Goal: Check status: Check status

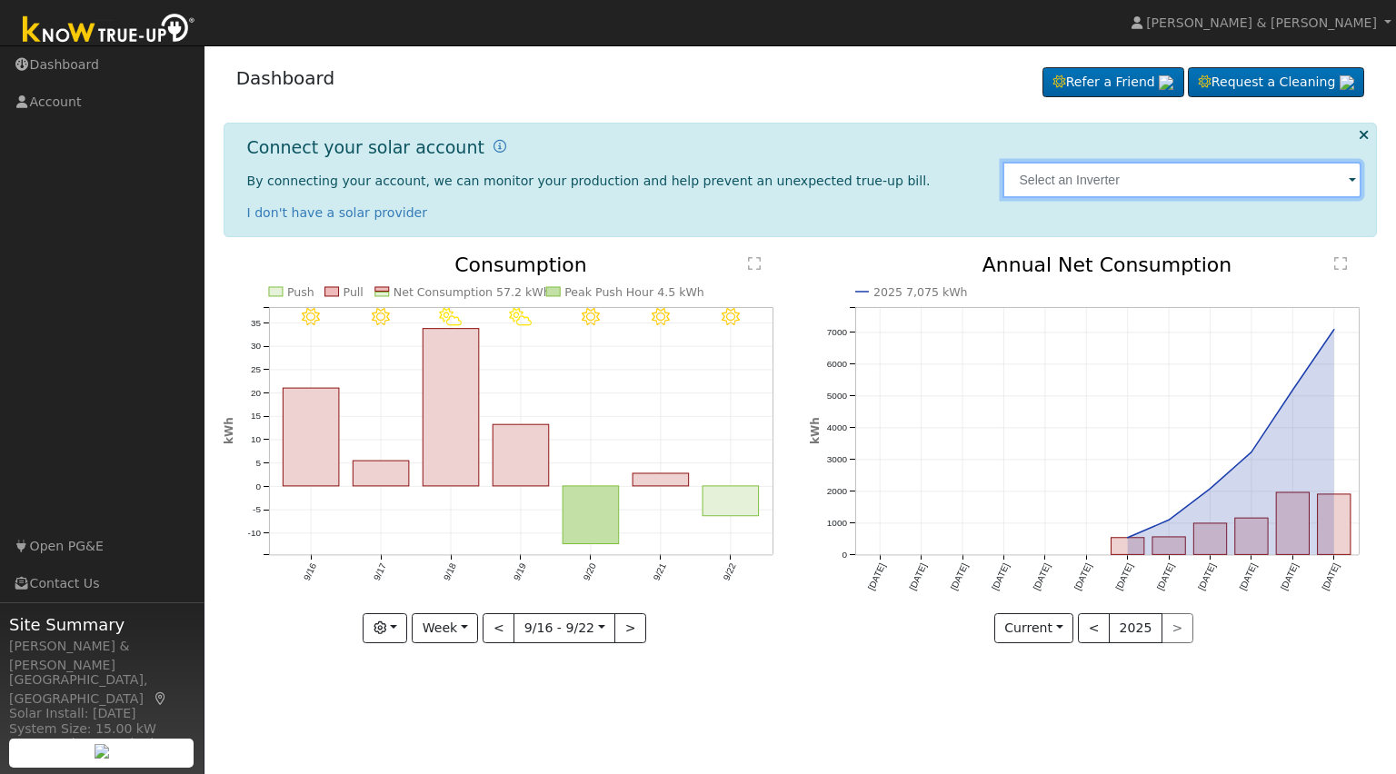
click at [1144, 170] on input "text" at bounding box center [1181, 180] width 359 height 36
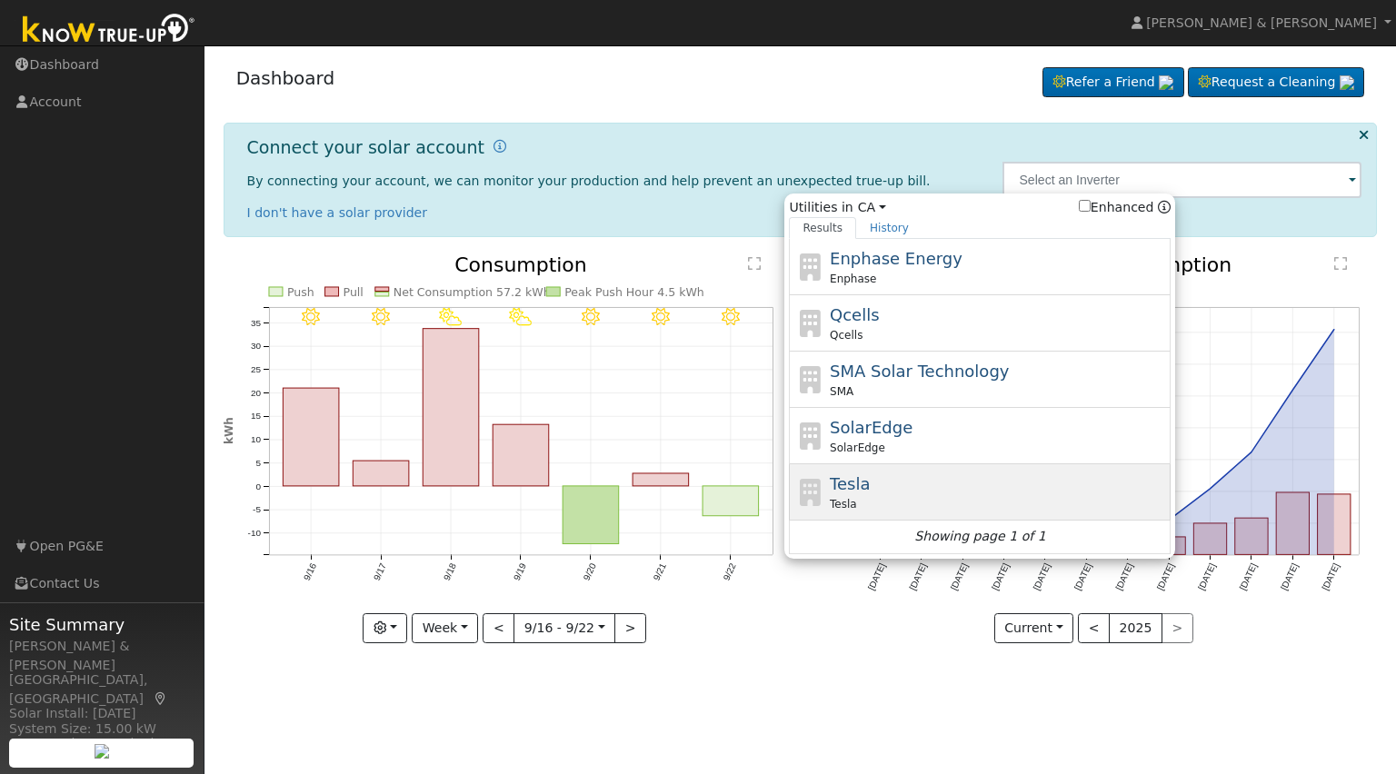
click at [845, 479] on span "Tesla" at bounding box center [850, 483] width 40 height 19
type input "Tesla"
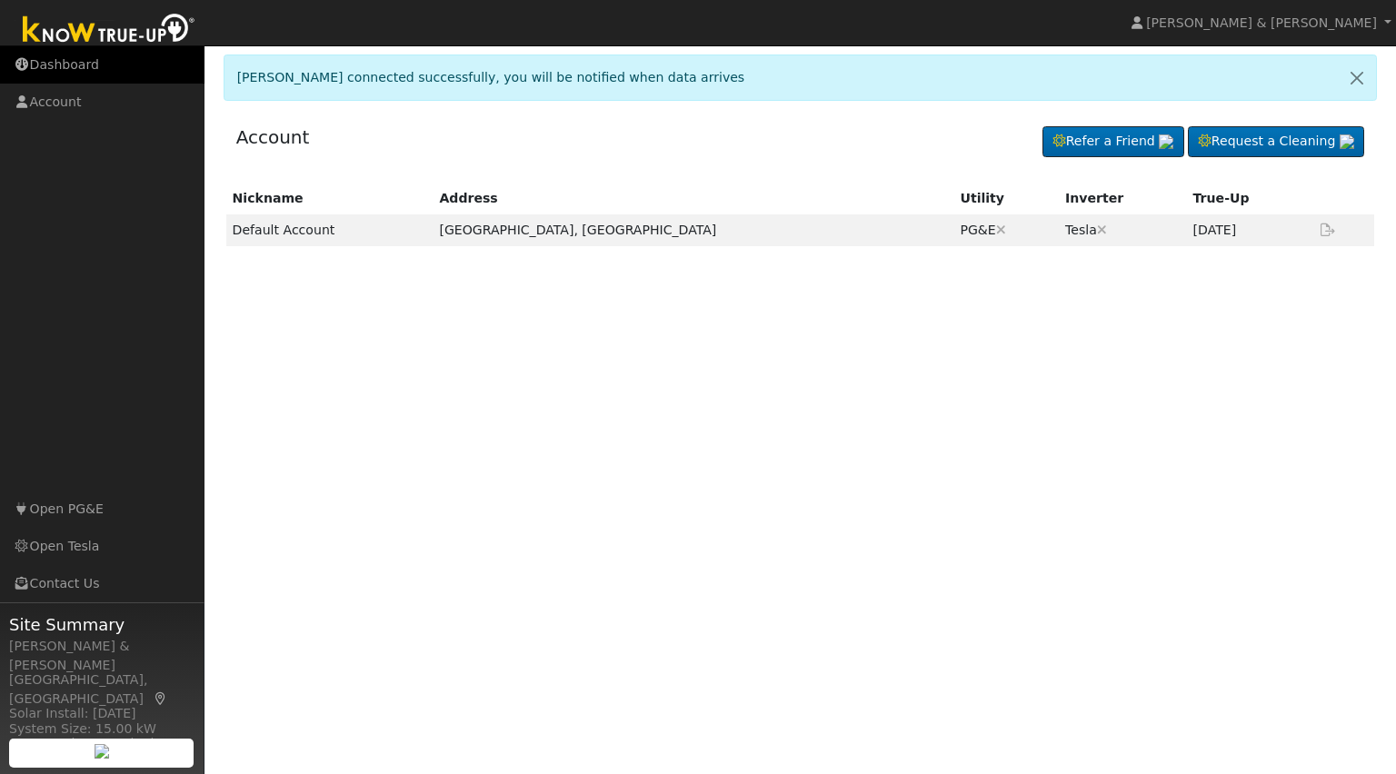
click at [70, 68] on link "Dashboard" at bounding box center [102, 64] width 204 height 37
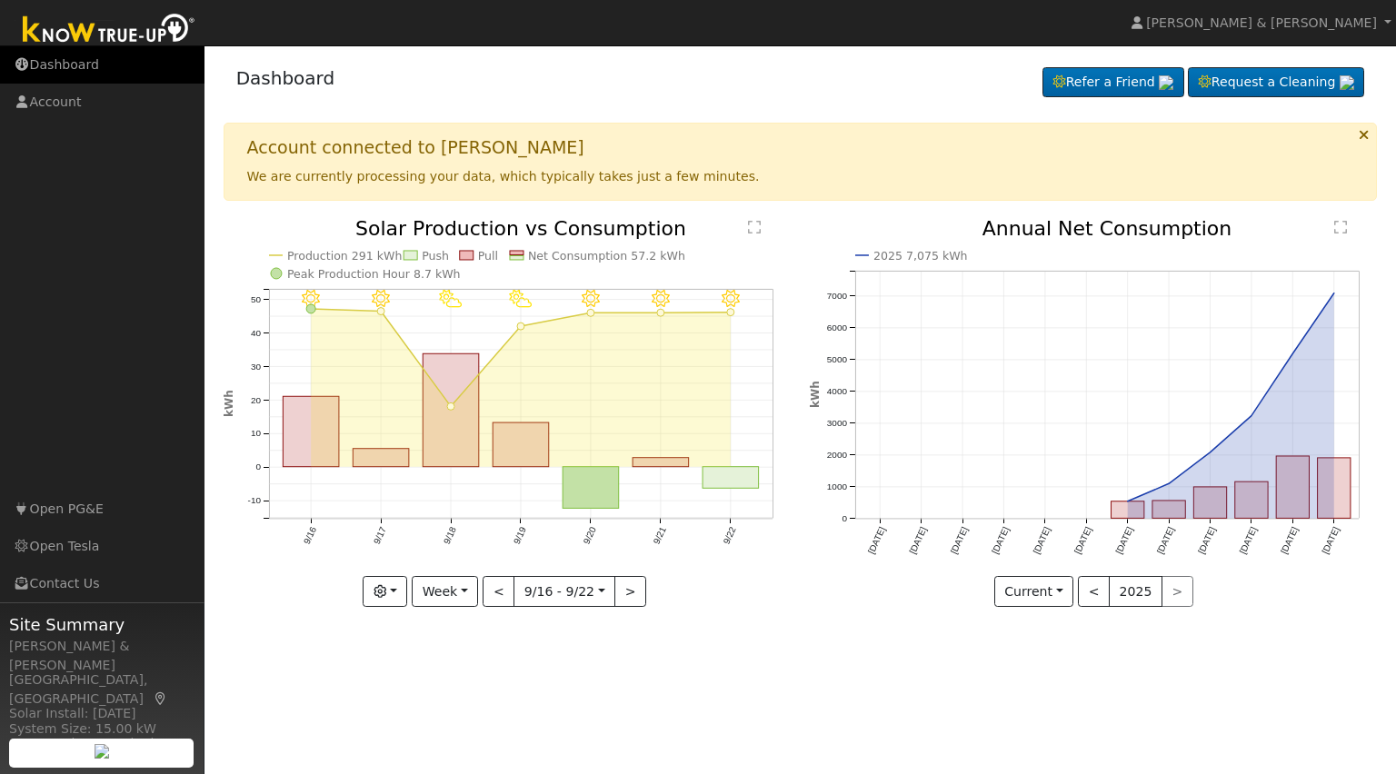
click at [94, 71] on link "Dashboard" at bounding box center [102, 64] width 204 height 37
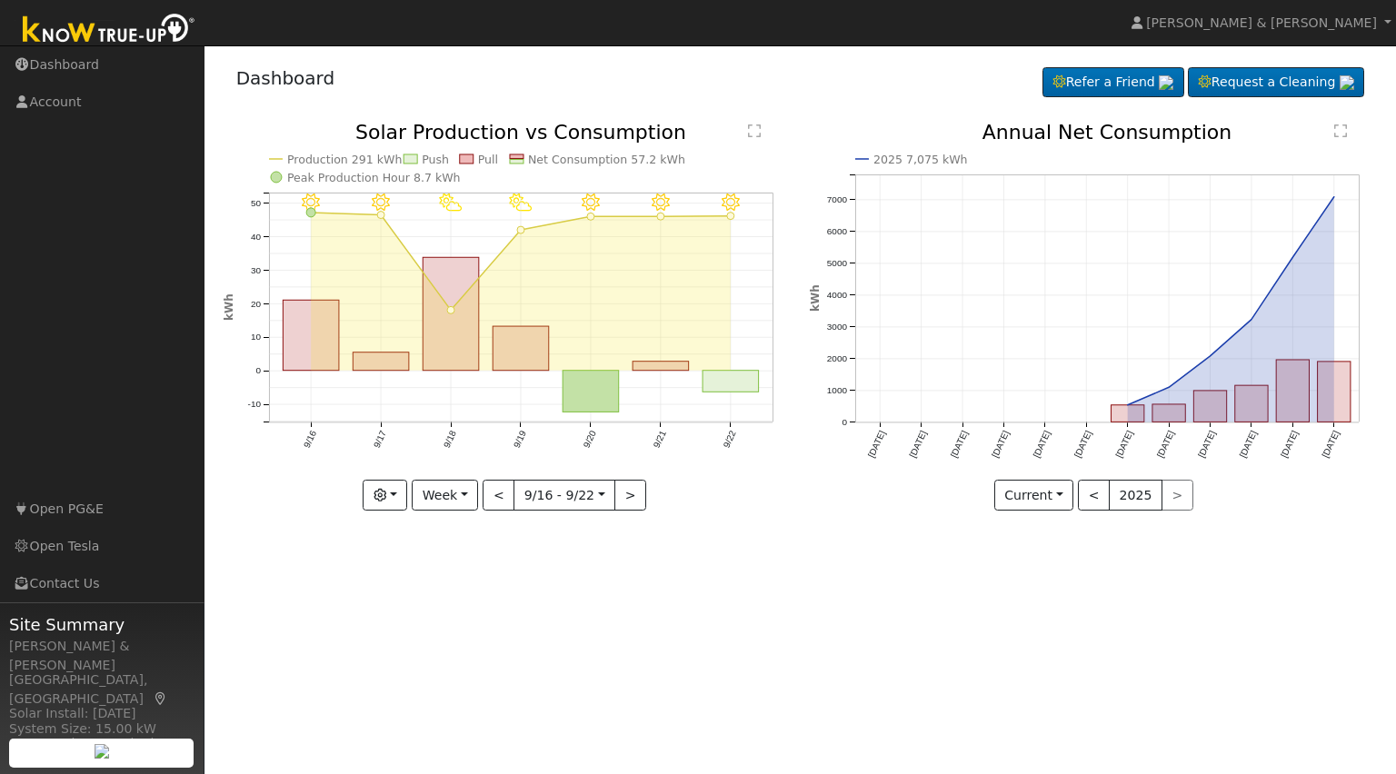
click at [750, 135] on text "" at bounding box center [754, 131] width 13 height 15
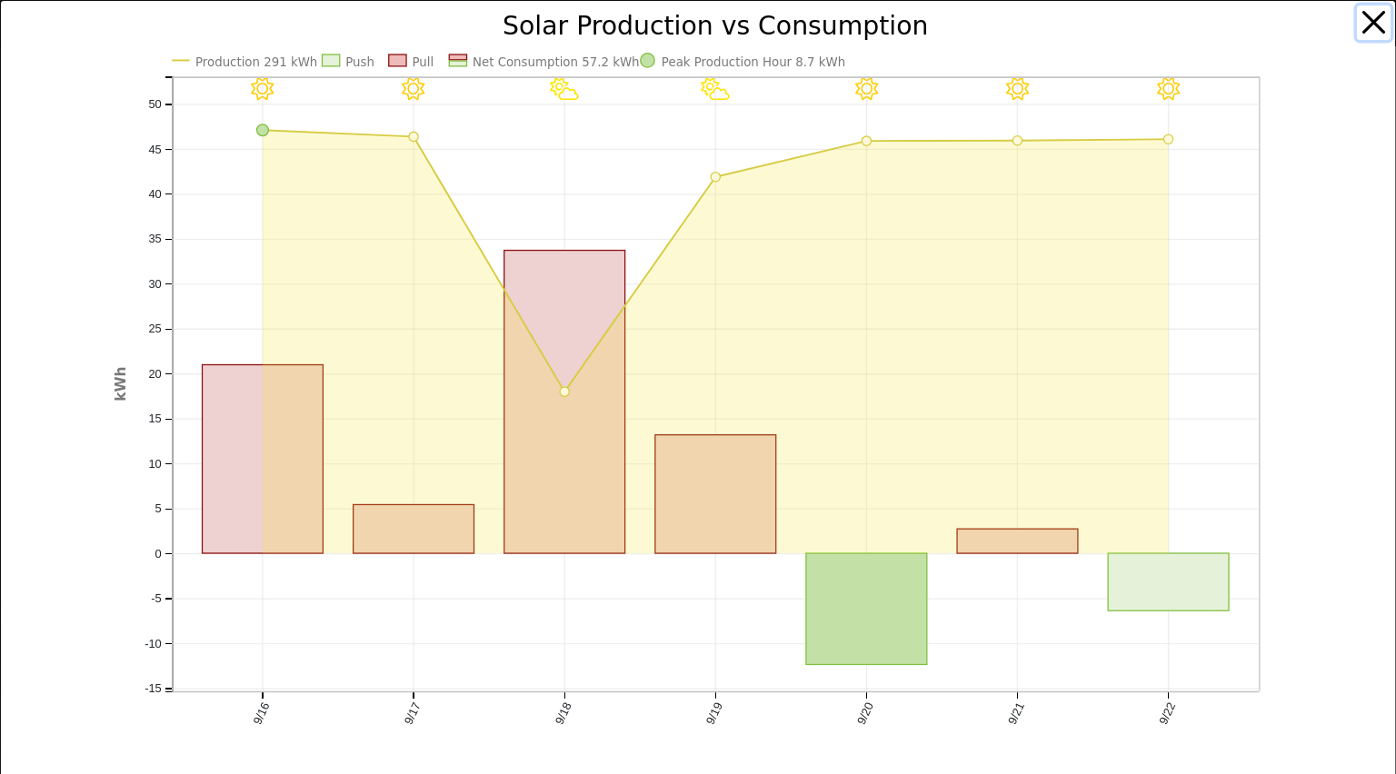
click at [1357, 33] on button "button" at bounding box center [1374, 22] width 35 height 35
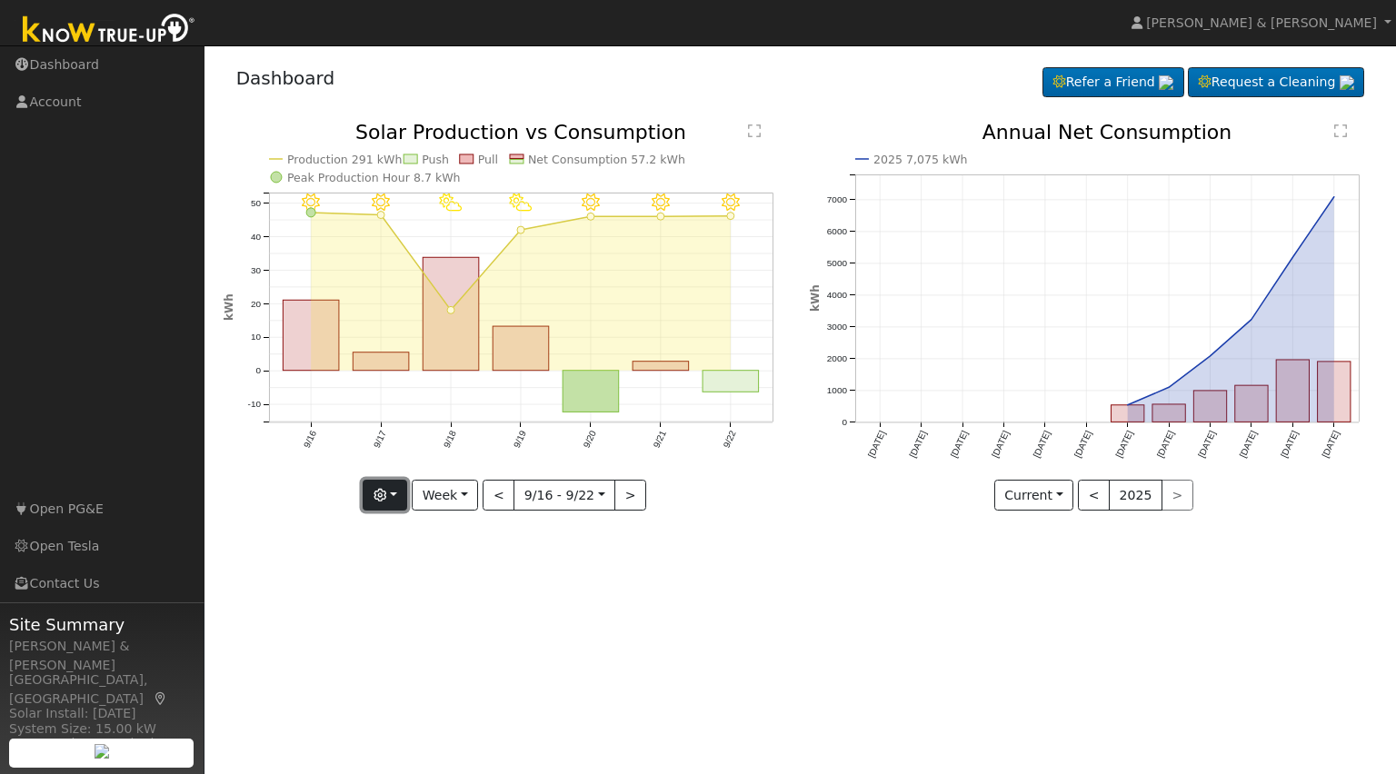
click at [384, 502] on button "button" at bounding box center [385, 495] width 45 height 31
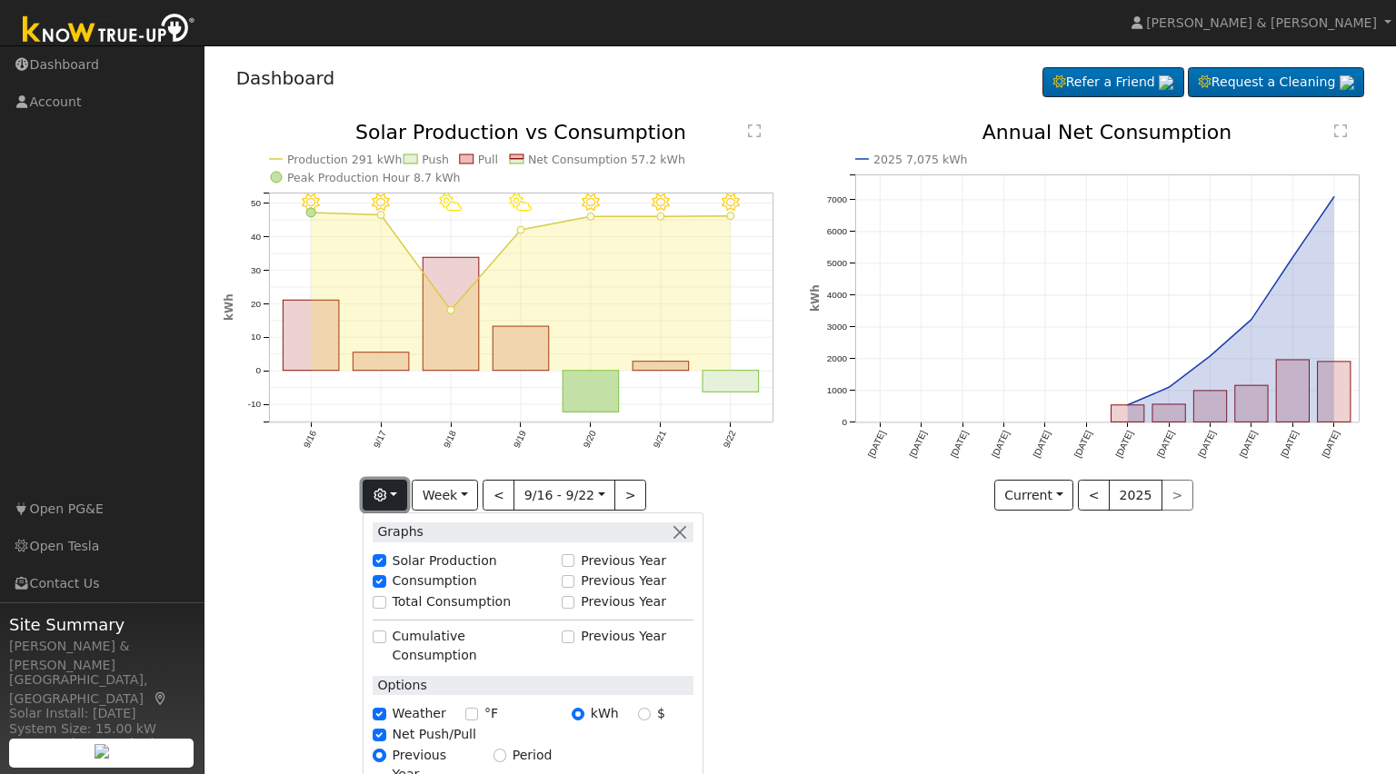
click at [384, 502] on button "button" at bounding box center [385, 495] width 45 height 31
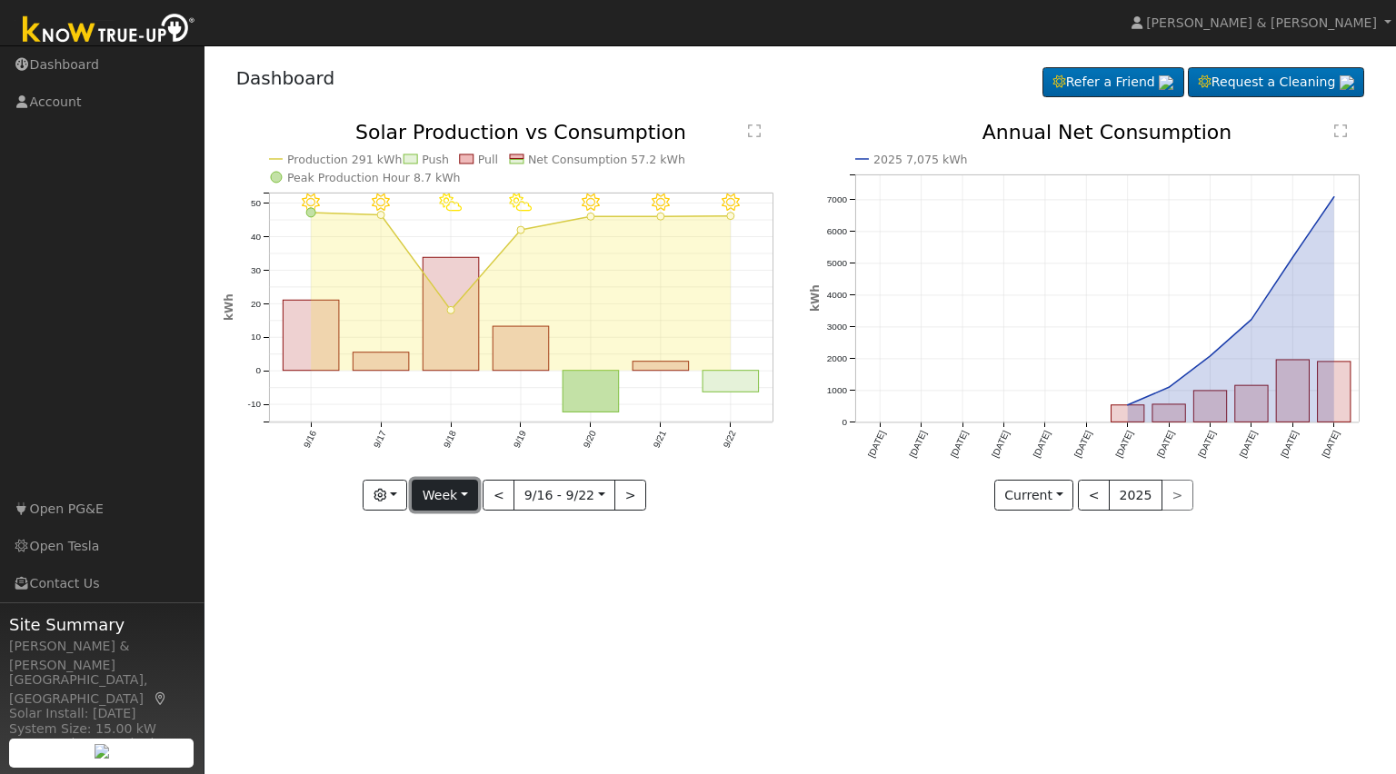
click at [444, 495] on button "Week" at bounding box center [445, 495] width 66 height 31
click at [461, 580] on link "Month" at bounding box center [476, 584] width 126 height 25
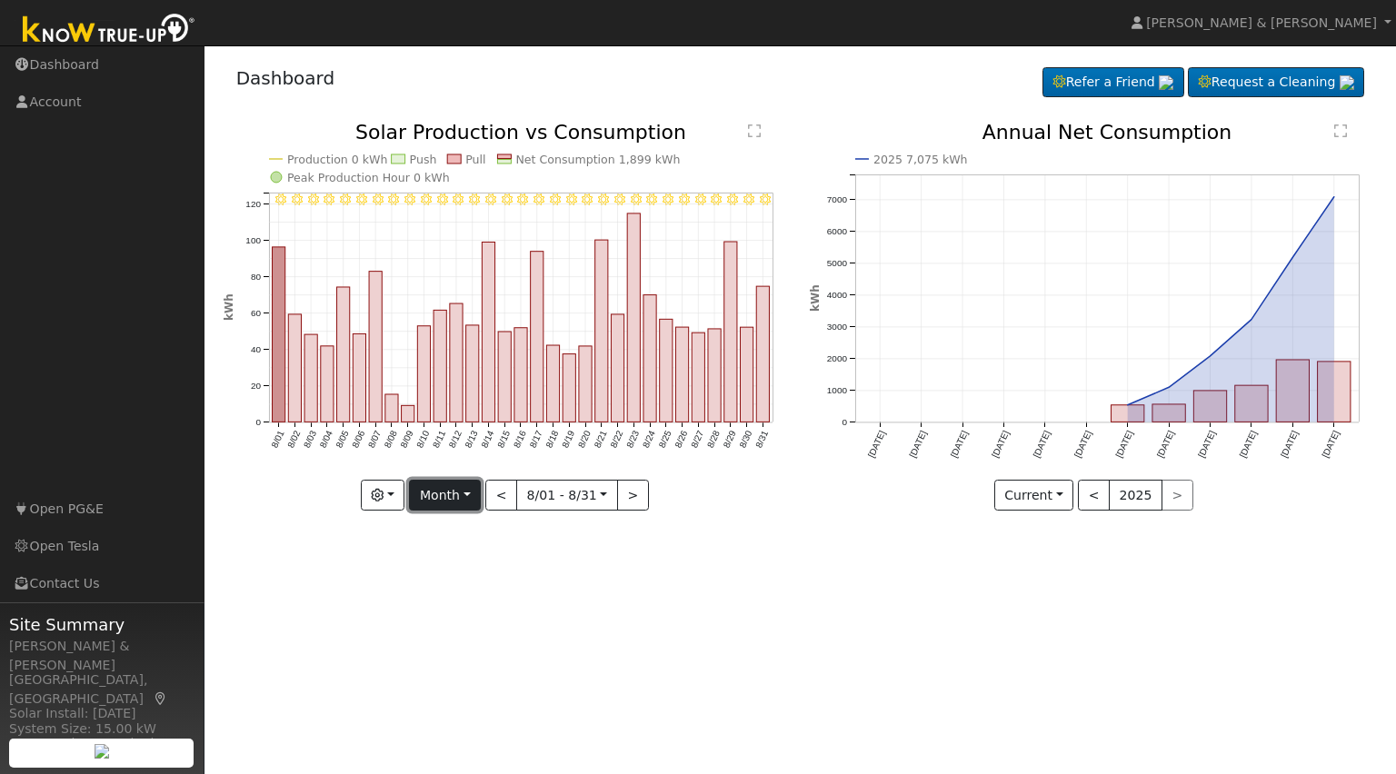
click at [480, 493] on button "Month" at bounding box center [445, 495] width 72 height 31
click at [464, 555] on link "Week" at bounding box center [473, 558] width 126 height 25
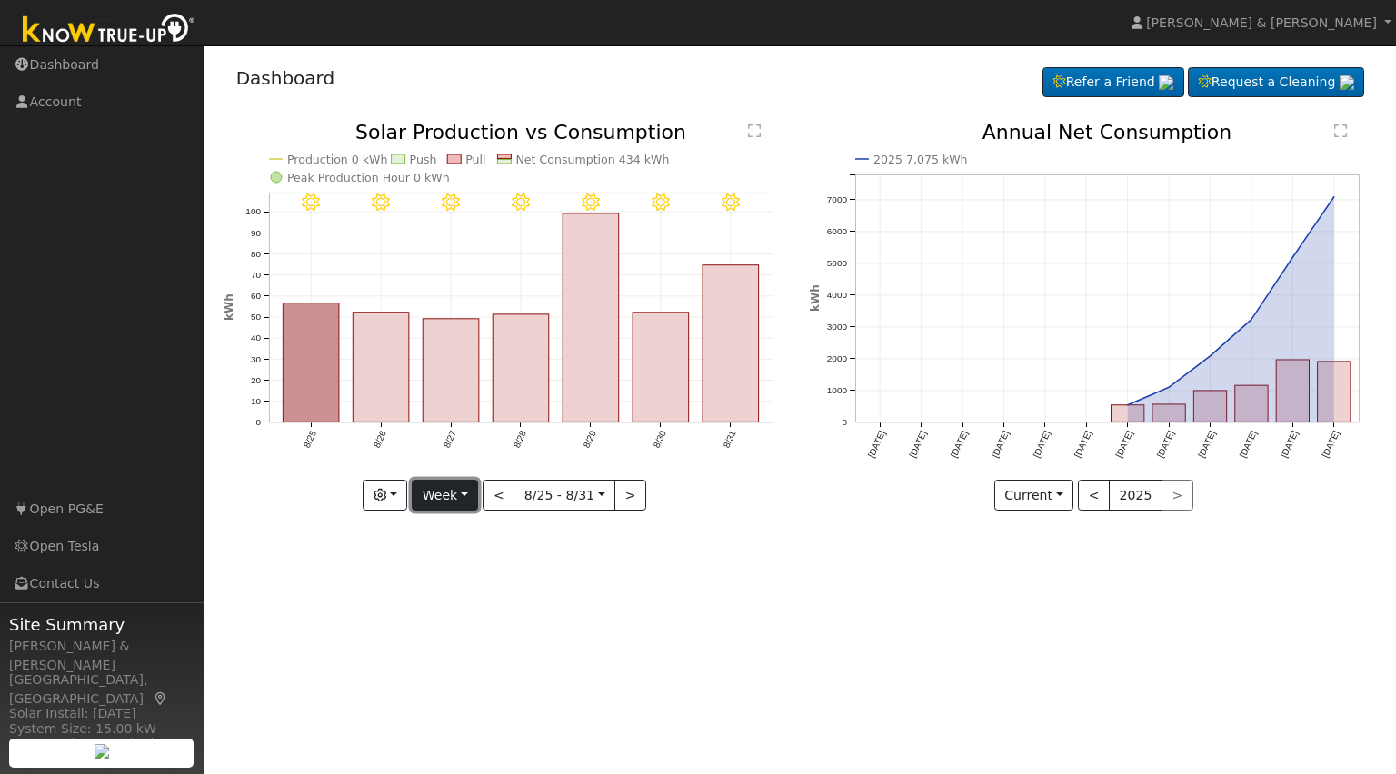
click at [457, 484] on button "Week" at bounding box center [445, 495] width 66 height 31
click at [441, 527] on link "Day" at bounding box center [476, 532] width 126 height 25
type input "2025-08-31"
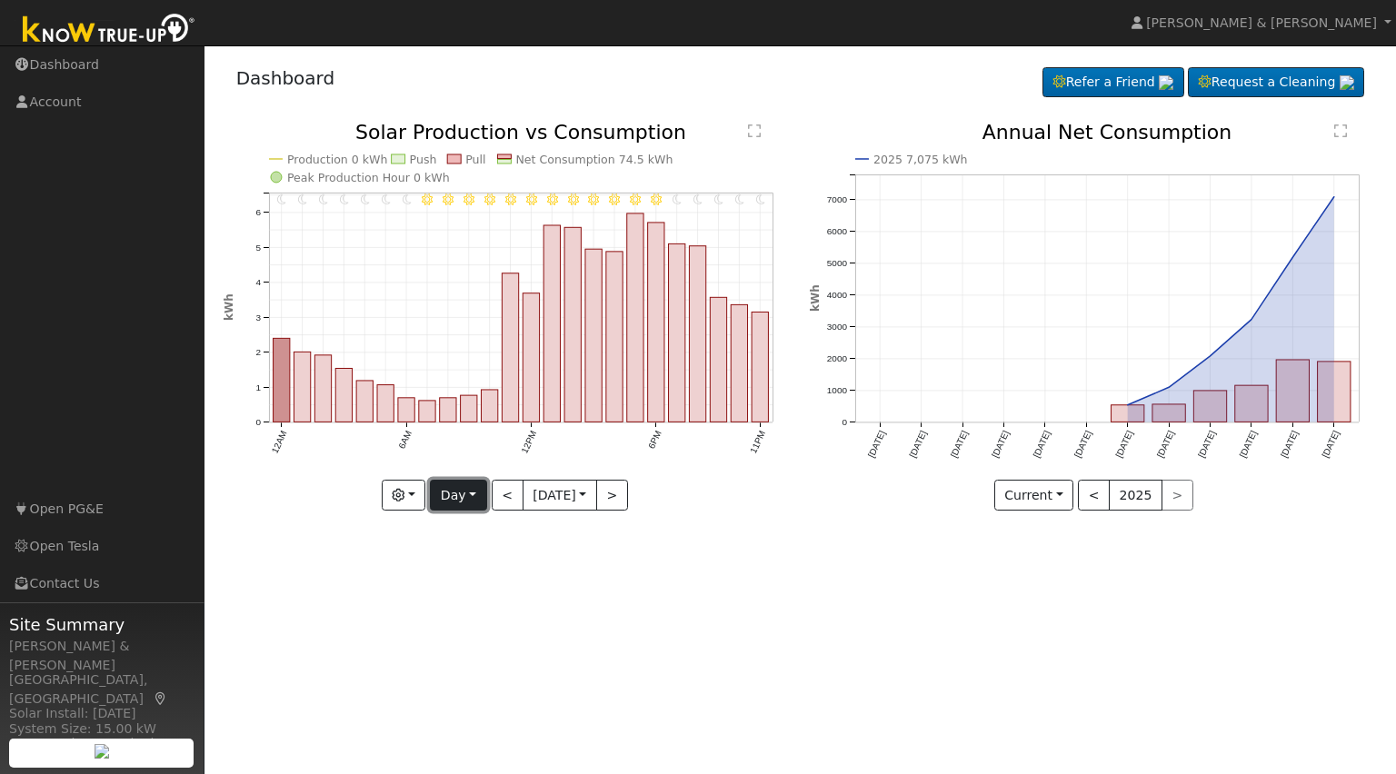
click at [444, 499] on button "Day" at bounding box center [458, 495] width 56 height 31
click at [468, 553] on link "Week" at bounding box center [494, 558] width 126 height 25
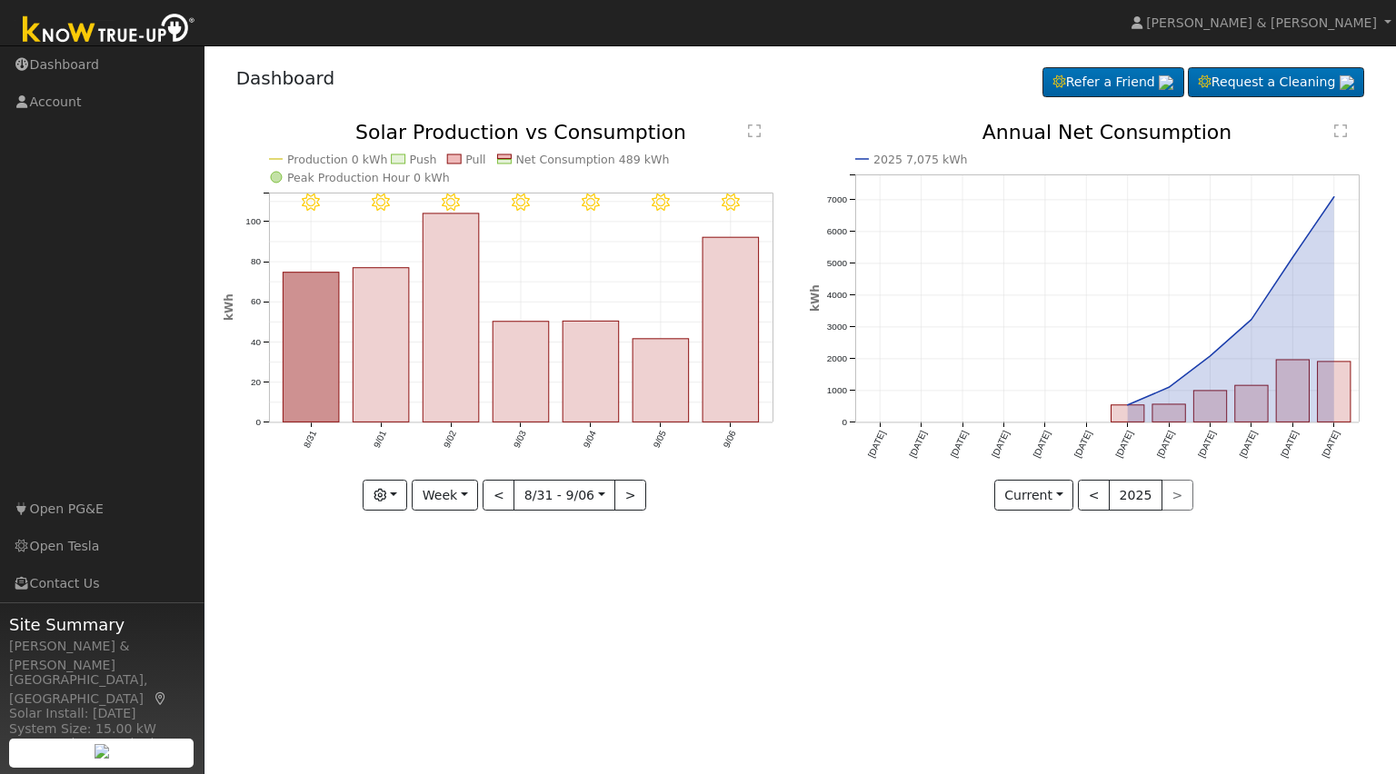
click at [750, 520] on div "9/06 - Clear 9/05 - Clear 9/04 - Clear 9/03 - Clear 9/02 - Clear 9/01 - Clear 8…" at bounding box center [507, 330] width 587 height 415
click at [82, 60] on link "Dashboard" at bounding box center [102, 64] width 204 height 37
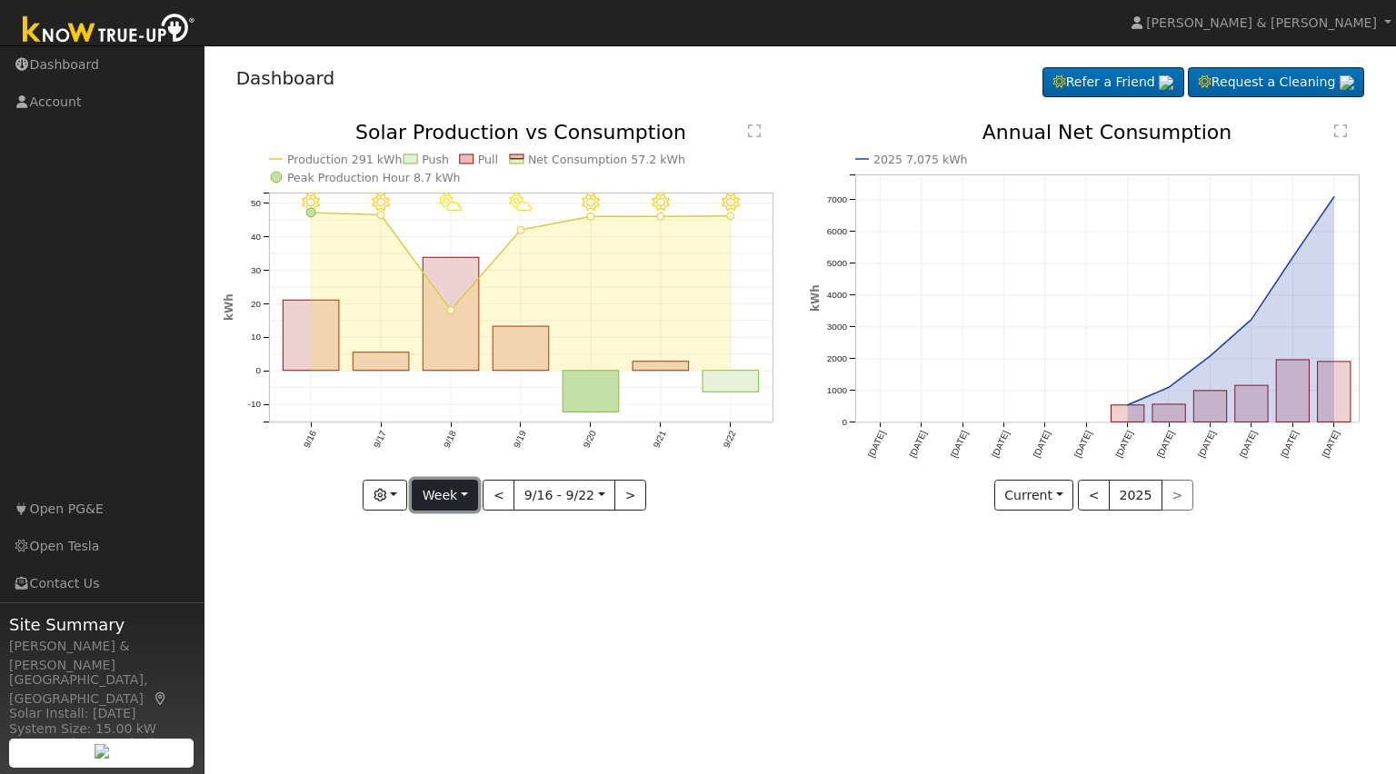
click at [457, 488] on button "Week" at bounding box center [445, 495] width 66 height 31
click at [473, 593] on link "Month" at bounding box center [476, 584] width 126 height 25
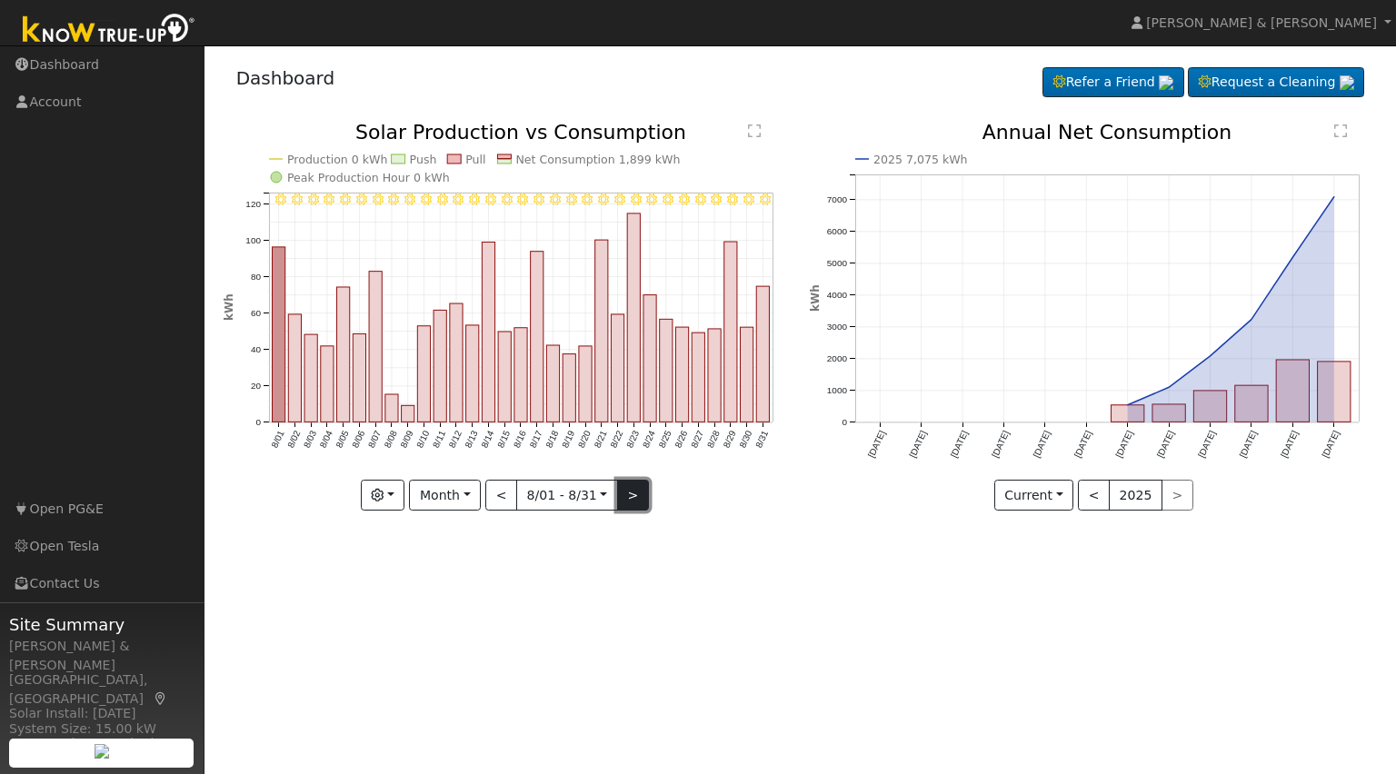
click at [618, 500] on button ">" at bounding box center [633, 495] width 32 height 31
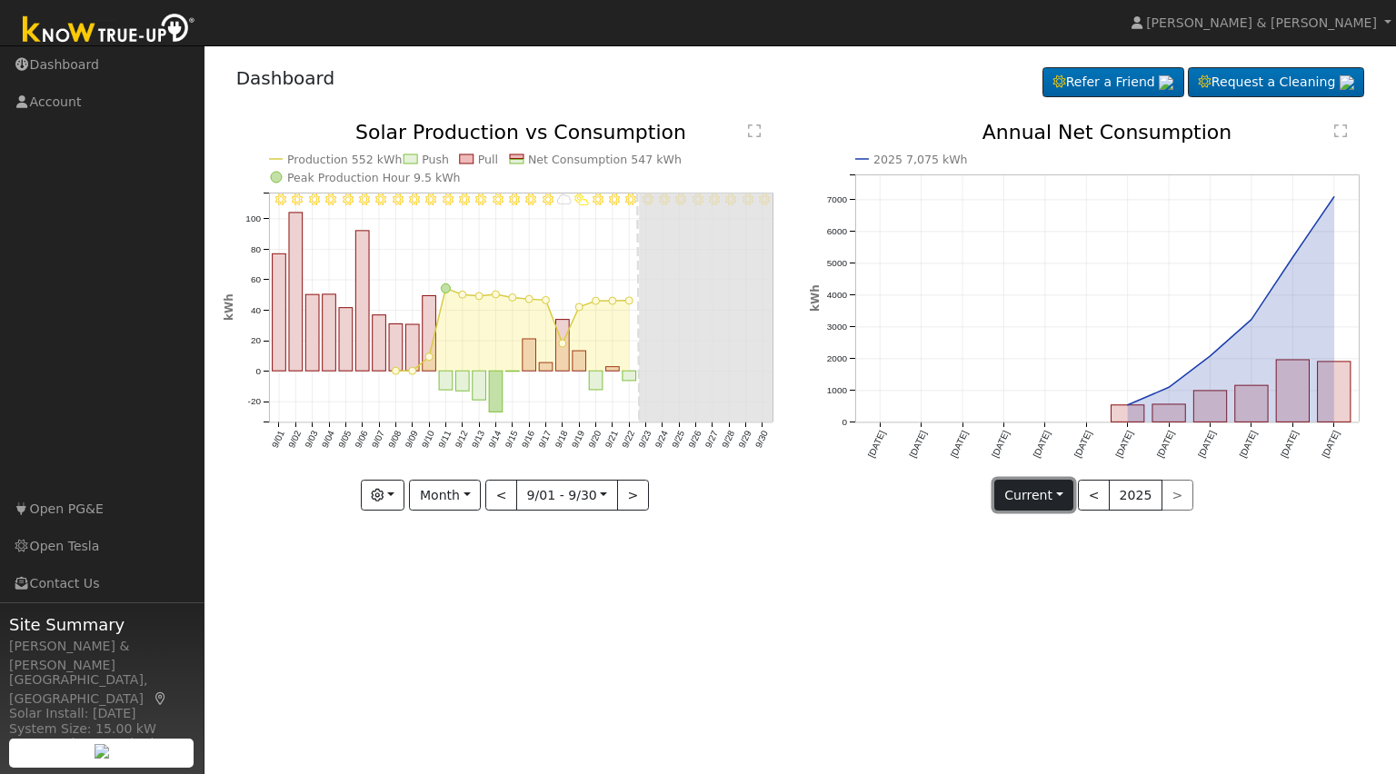
click at [1040, 494] on button "Current" at bounding box center [1034, 495] width 80 height 31
click at [1041, 494] on button "Current" at bounding box center [1034, 495] width 80 height 31
click at [720, 483] on icon "9/30 - Clear 9/29 - Clear 9/28 - Clear 9/27 - Clear 9/26 - Clear 9/25 - Clear 9…" at bounding box center [507, 317] width 567 height 389
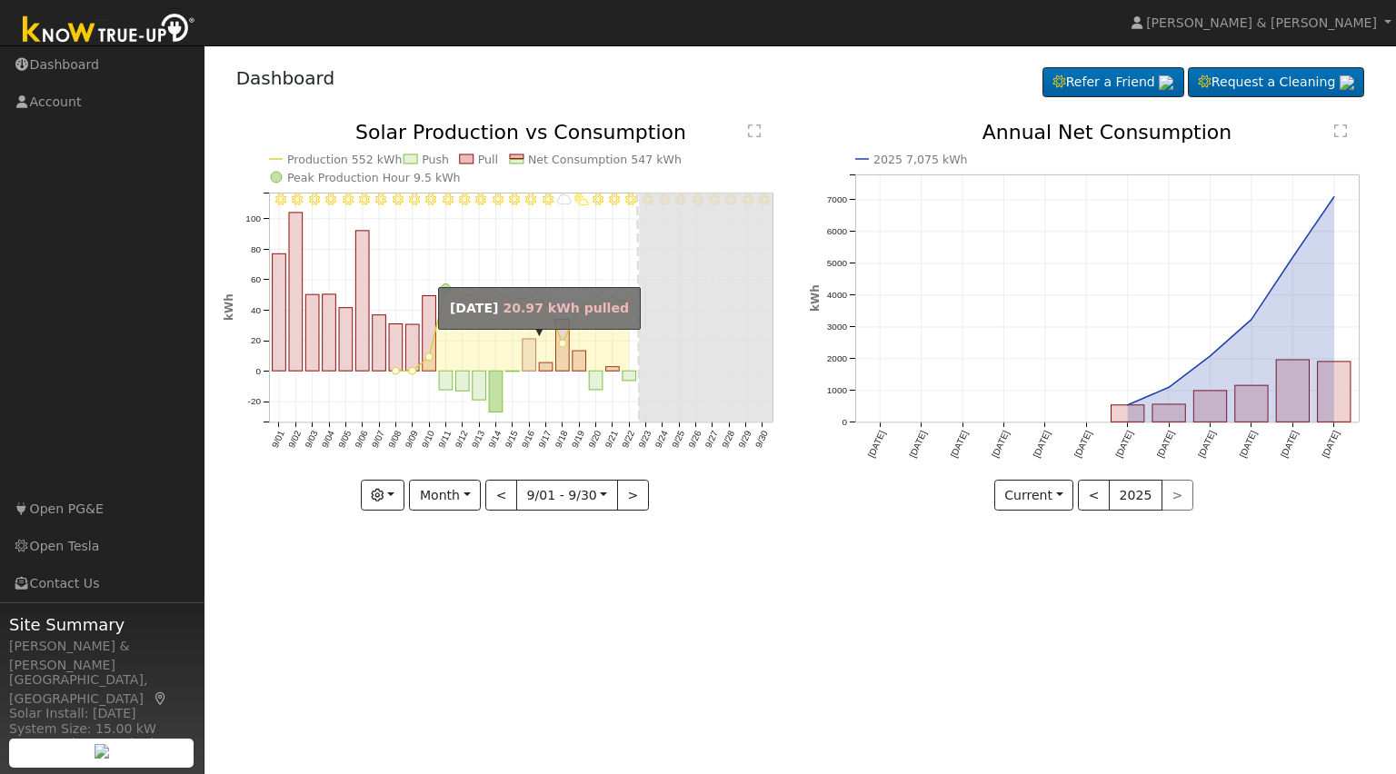
click at [530, 362] on rect "onclick=""" at bounding box center [530, 355] width 14 height 32
type input "[DATE]"
